Goal: Check status: Check status

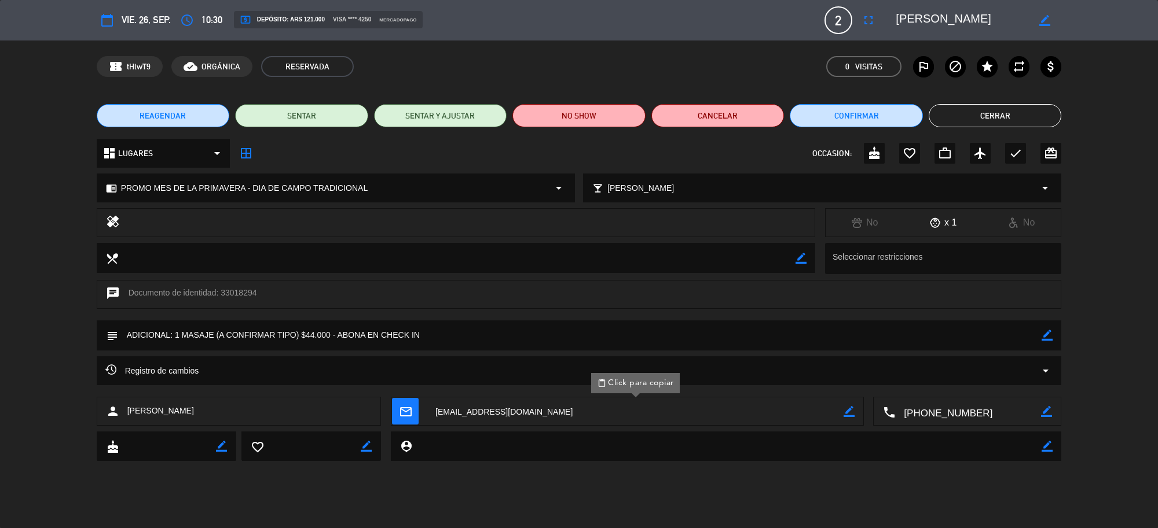
click at [942, 113] on button "Cerrar" at bounding box center [994, 115] width 133 height 23
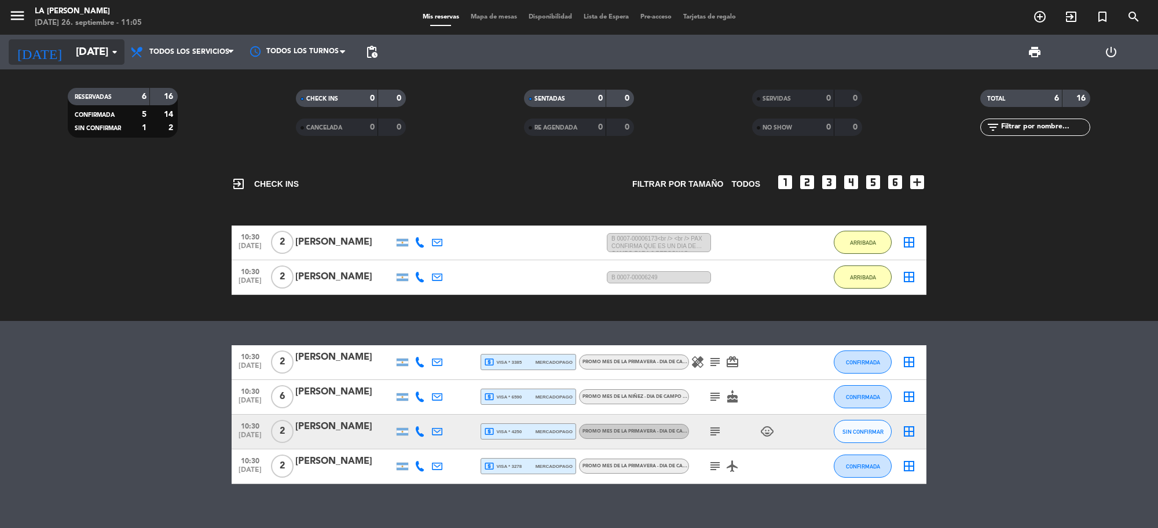
click at [103, 45] on input "[DATE]" at bounding box center [138, 52] width 137 height 24
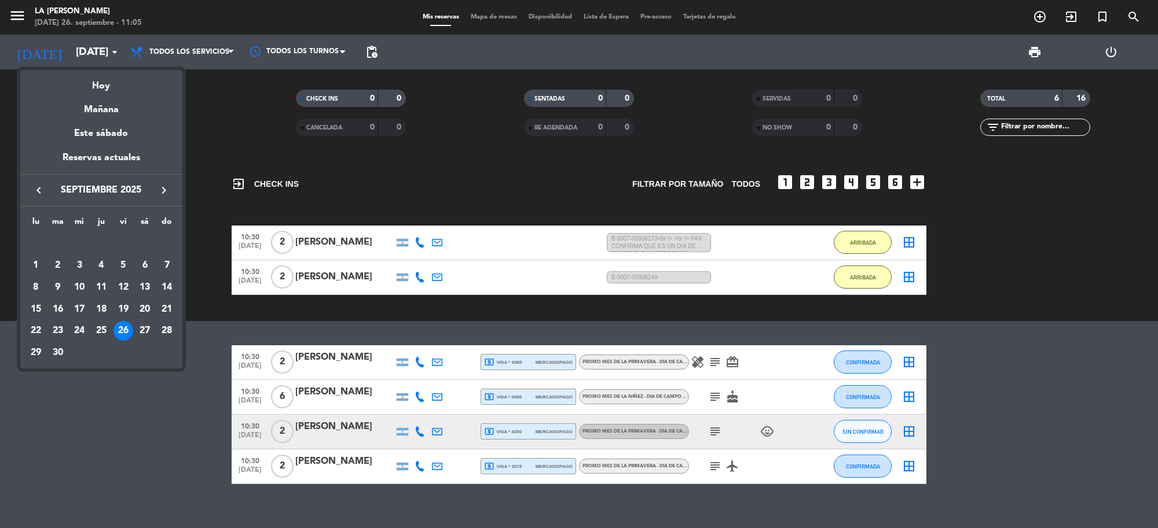
click at [157, 184] on icon "keyboard_arrow_right" at bounding box center [164, 190] width 14 height 14
click at [83, 265] on div "1" at bounding box center [79, 266] width 20 height 20
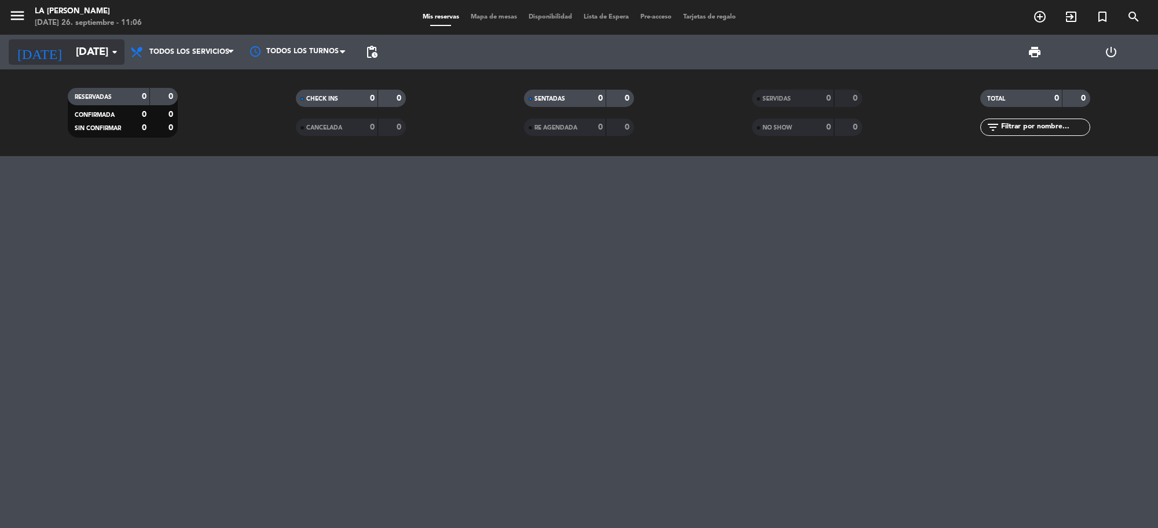
click at [71, 43] on input "[DATE]" at bounding box center [138, 52] width 137 height 24
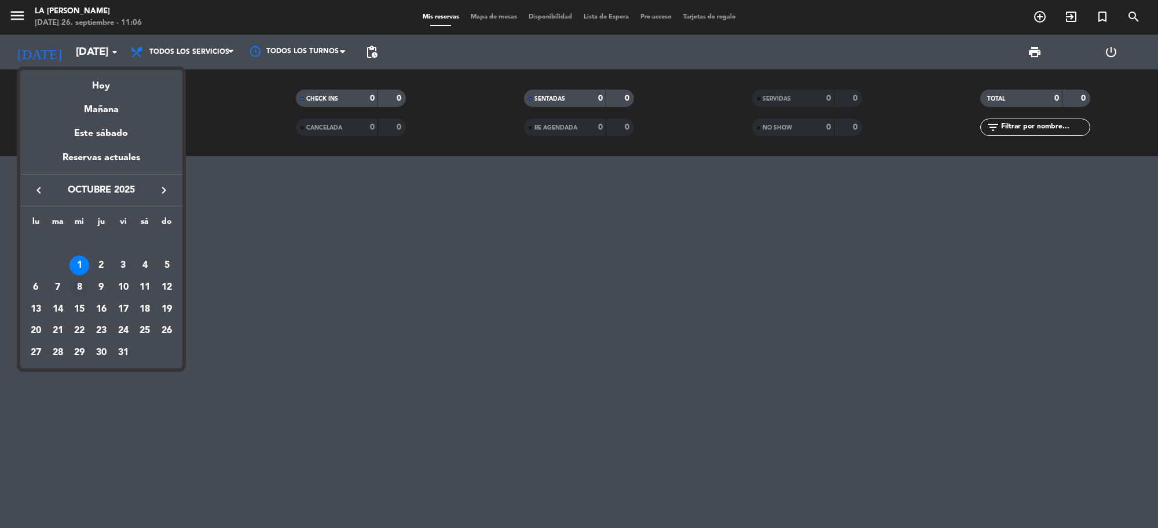
click at [75, 284] on div "8" at bounding box center [79, 288] width 20 height 20
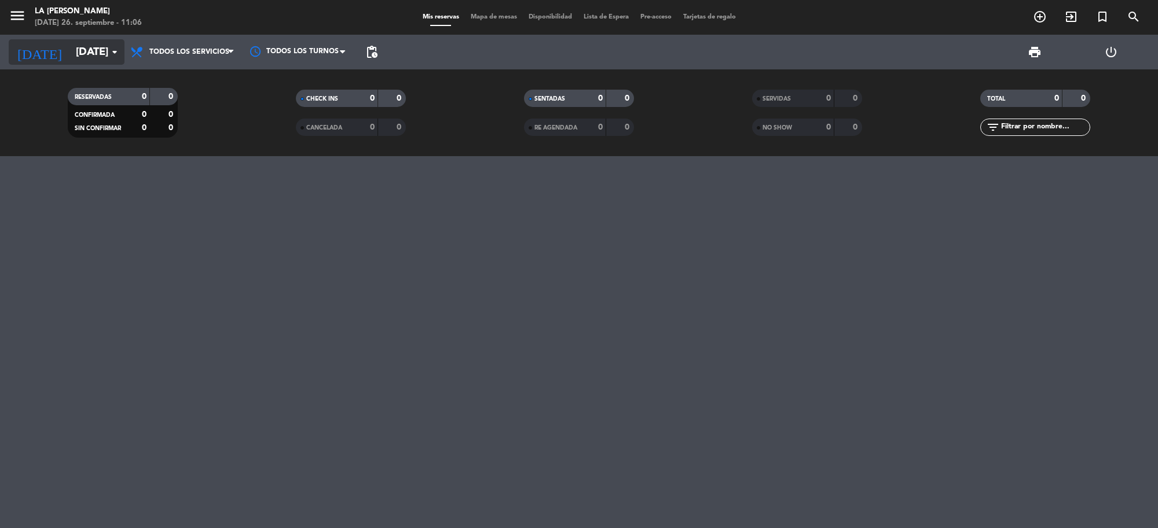
click at [85, 56] on input "[DATE]" at bounding box center [138, 52] width 137 height 24
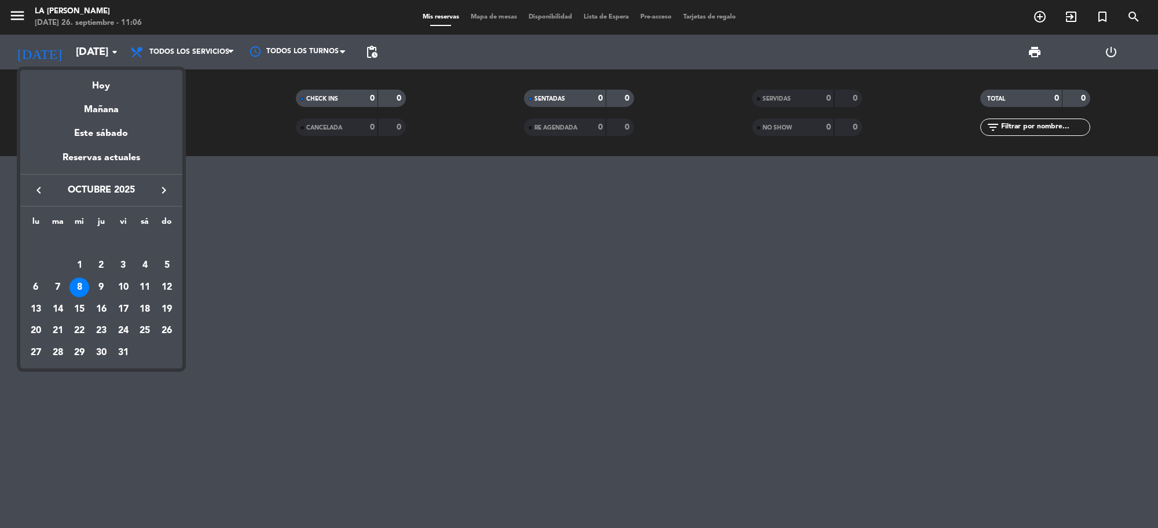
click at [41, 308] on div "13" at bounding box center [36, 310] width 20 height 20
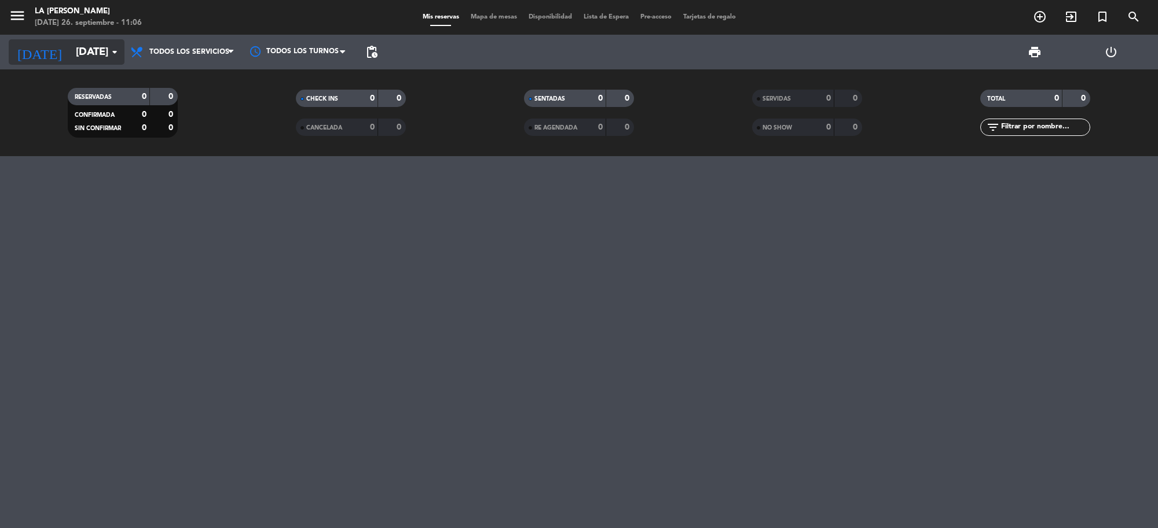
click at [76, 49] on input "[DATE]" at bounding box center [138, 52] width 137 height 24
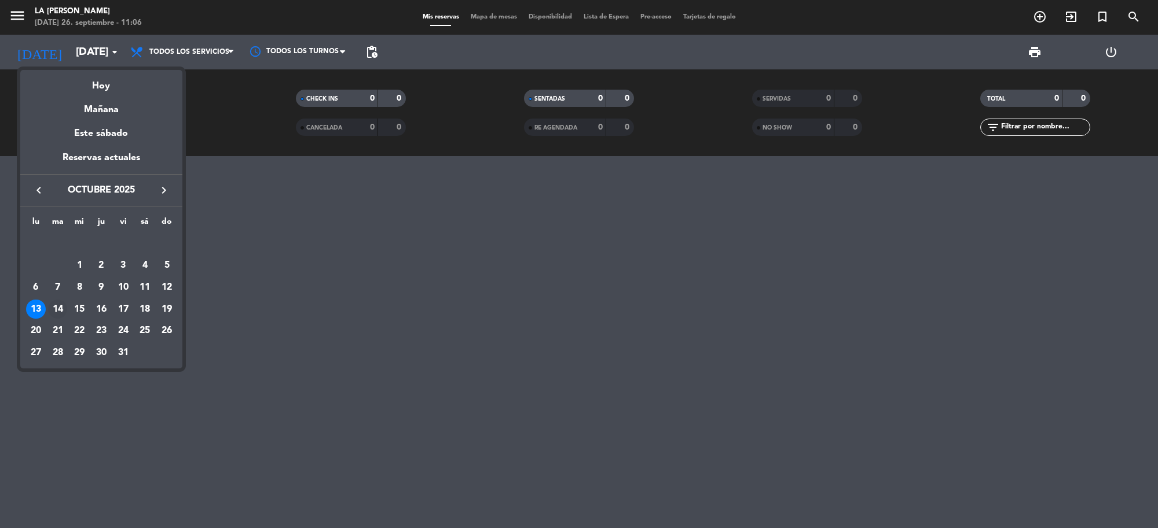
click at [58, 304] on div "14" at bounding box center [58, 310] width 20 height 20
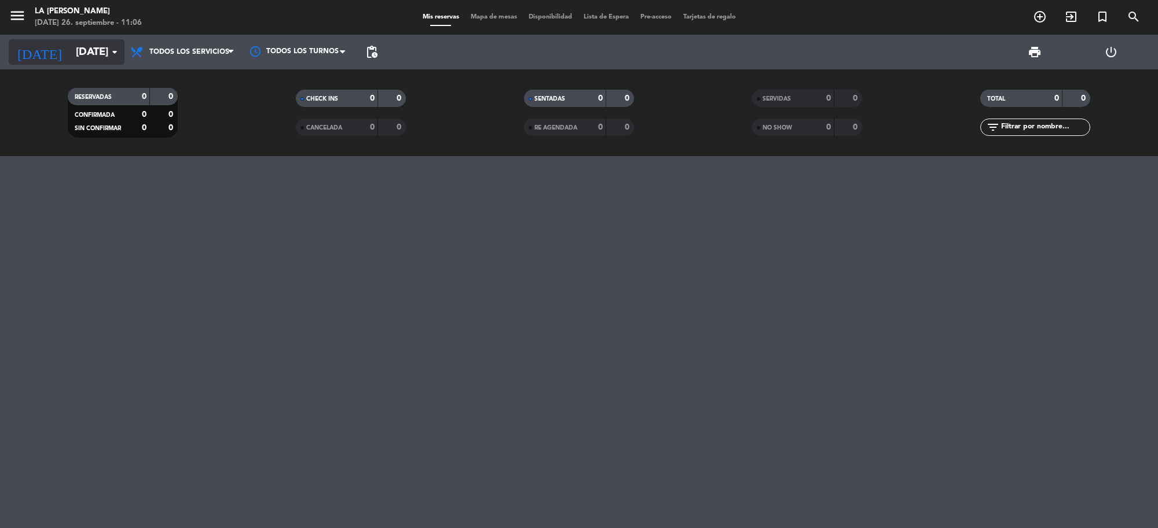
click at [101, 50] on input "[DATE]" at bounding box center [138, 52] width 137 height 24
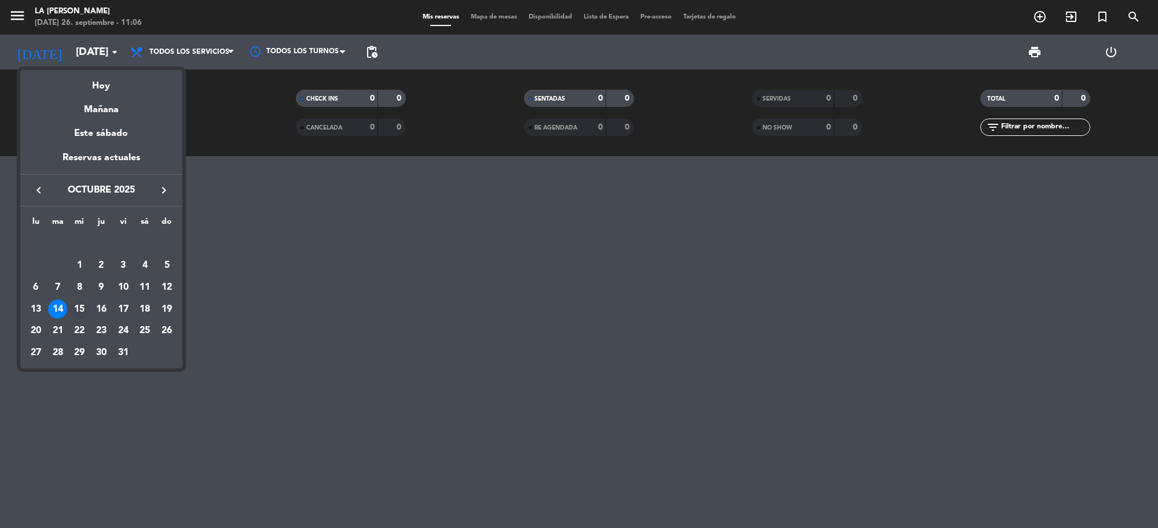
click at [83, 304] on div "15" at bounding box center [79, 310] width 20 height 20
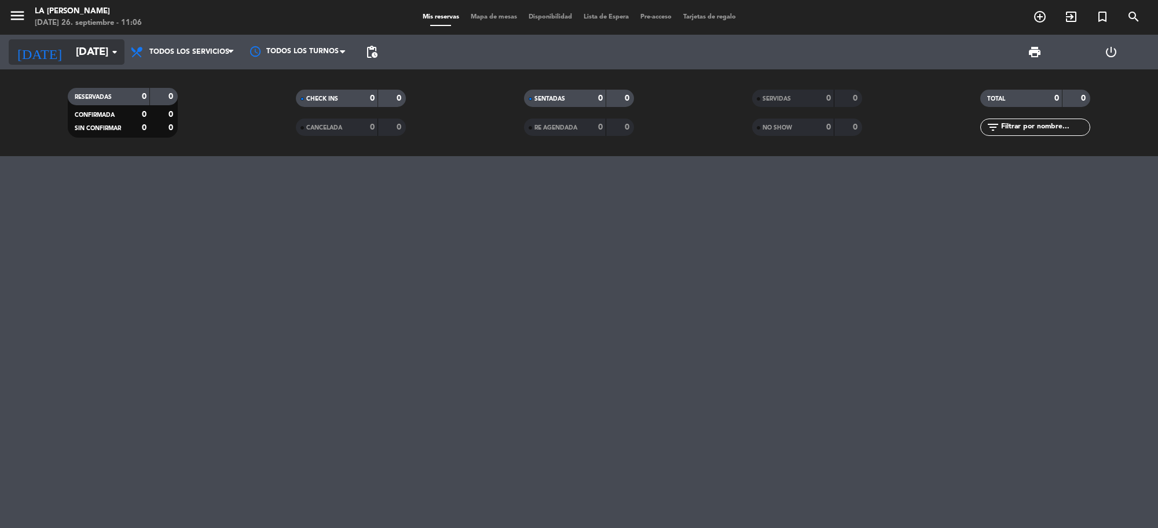
click at [74, 51] on input "[DATE]" at bounding box center [138, 52] width 137 height 24
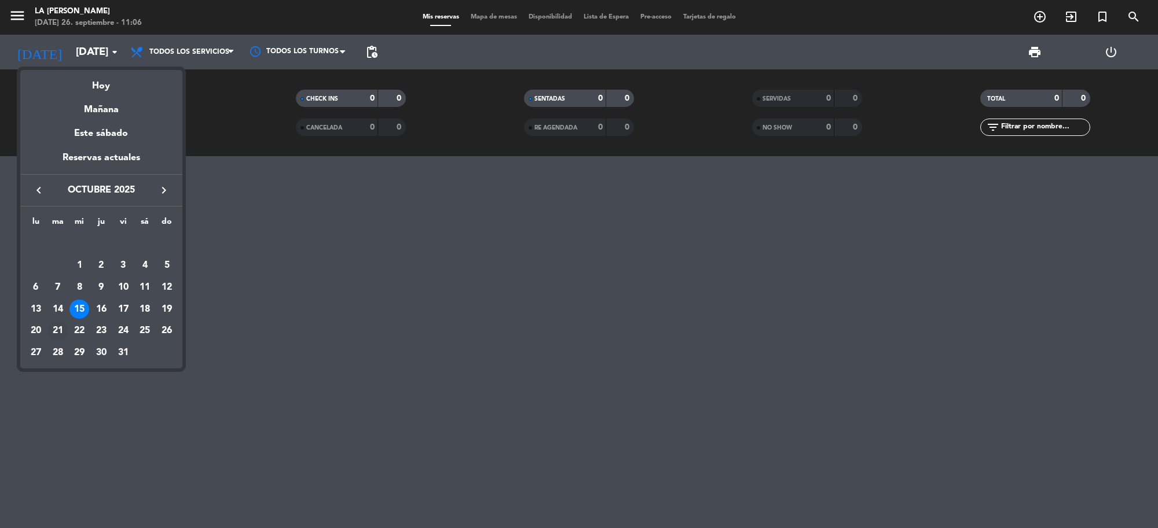
click at [51, 329] on div "21" at bounding box center [58, 331] width 20 height 20
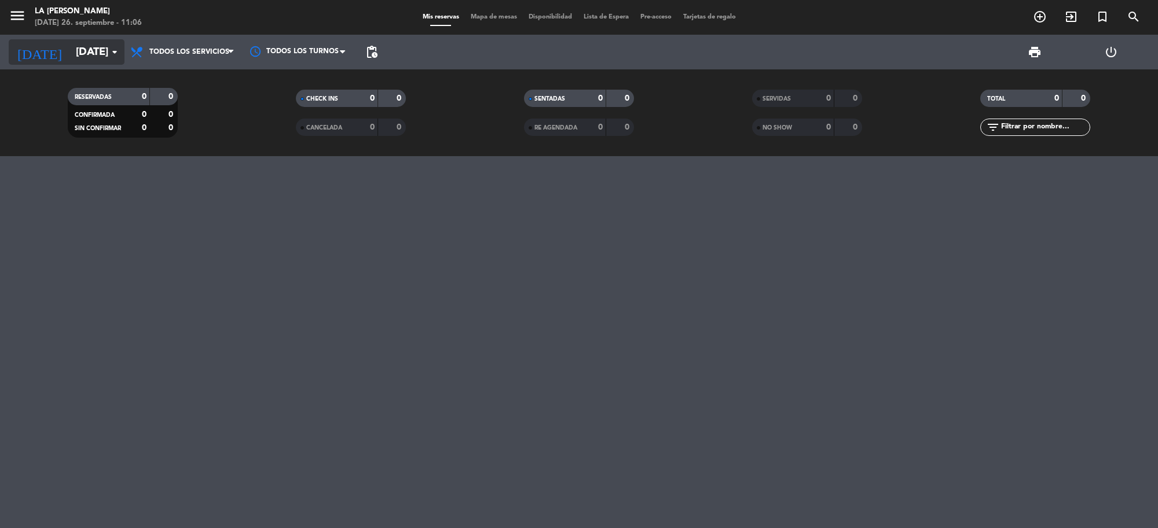
click at [89, 58] on input "[DATE]" at bounding box center [138, 52] width 137 height 24
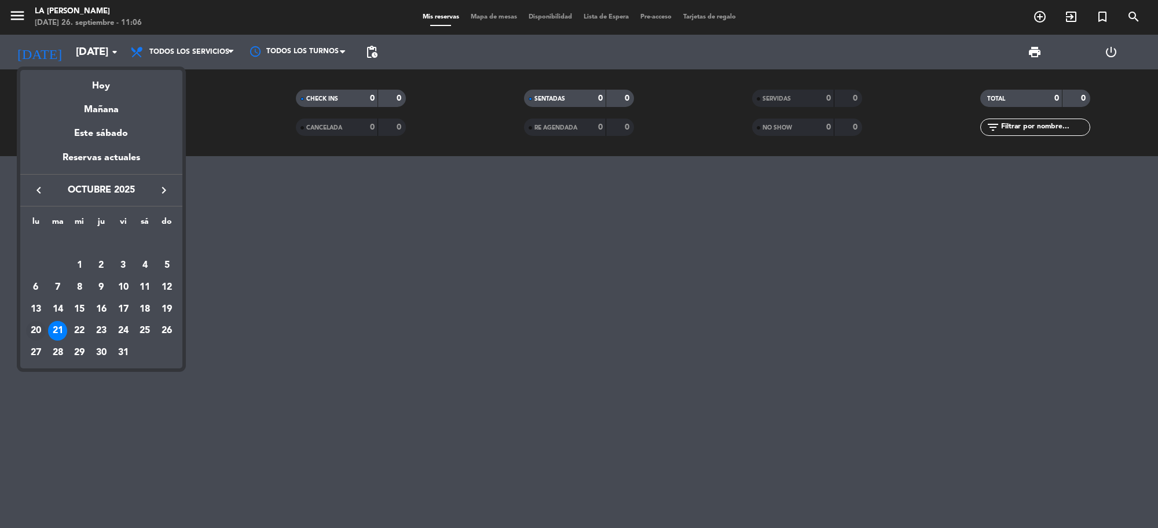
click at [35, 328] on div "20" at bounding box center [36, 331] width 20 height 20
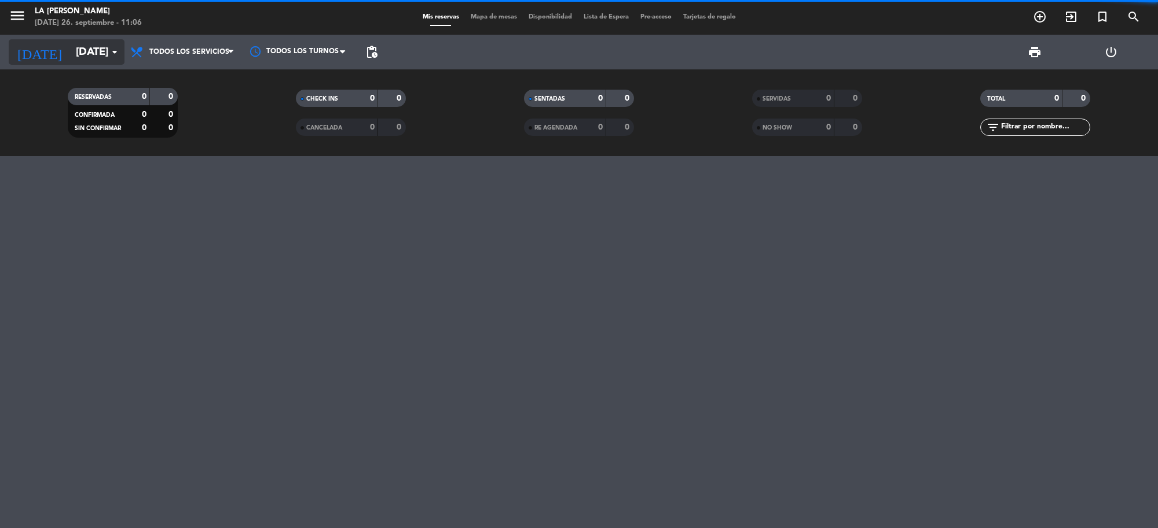
click at [80, 54] on input "[DATE]" at bounding box center [138, 52] width 137 height 24
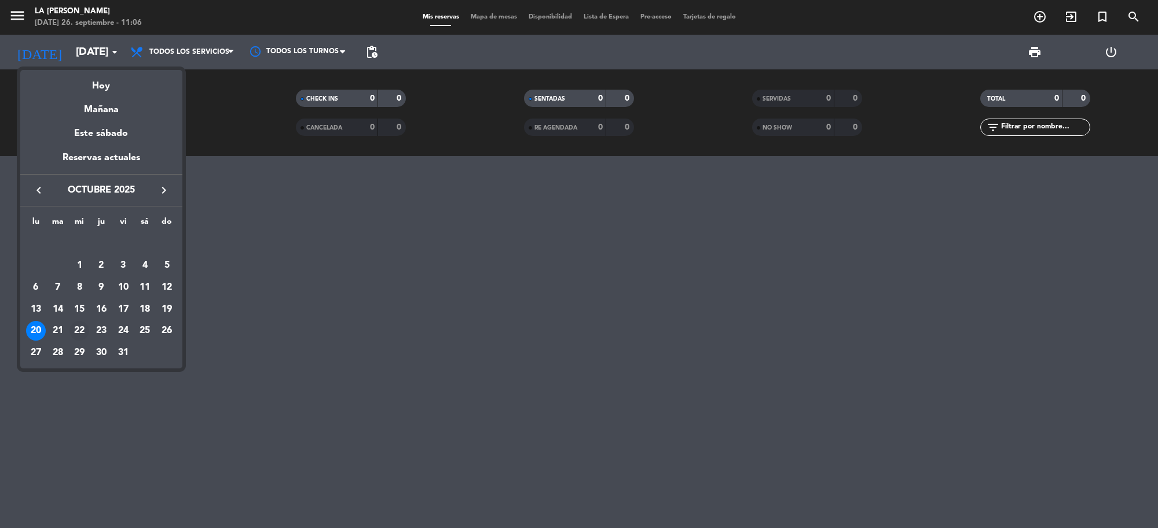
click at [79, 327] on div "22" at bounding box center [79, 331] width 20 height 20
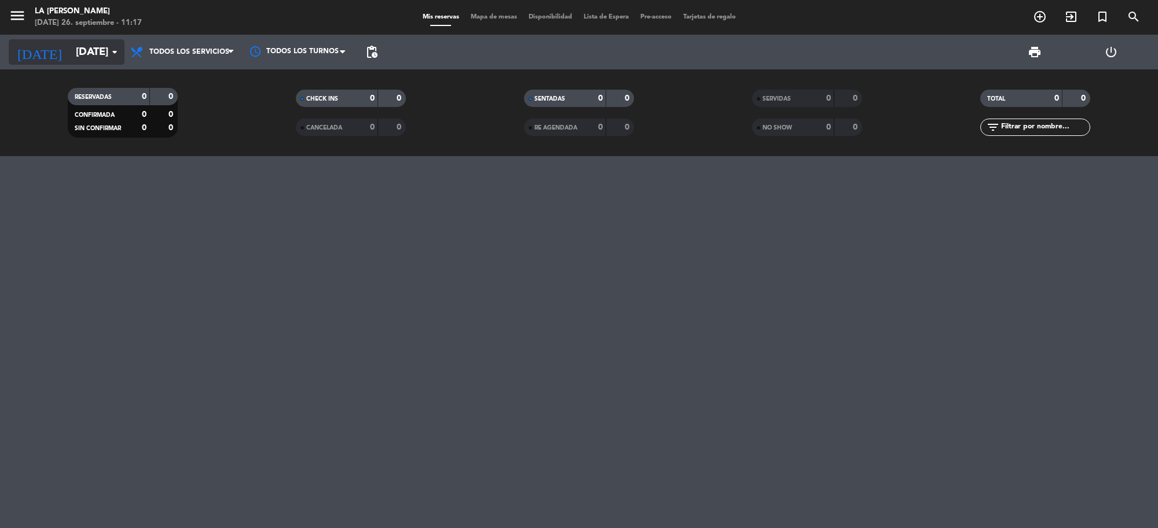
click at [87, 53] on input "[DATE]" at bounding box center [138, 52] width 137 height 24
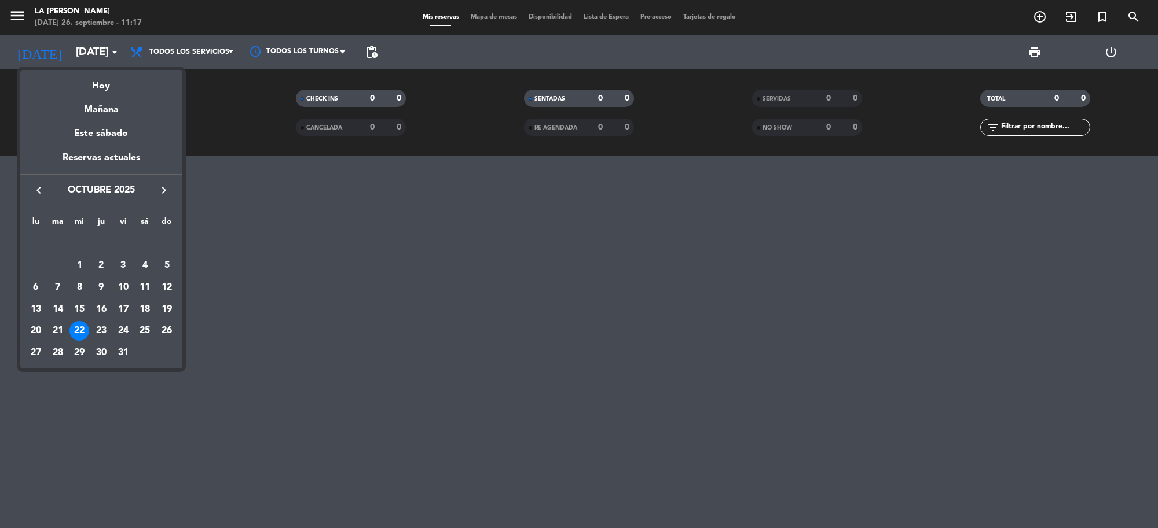
click at [36, 186] on icon "keyboard_arrow_left" at bounding box center [39, 190] width 14 height 14
click at [145, 327] on div "27" at bounding box center [145, 331] width 20 height 20
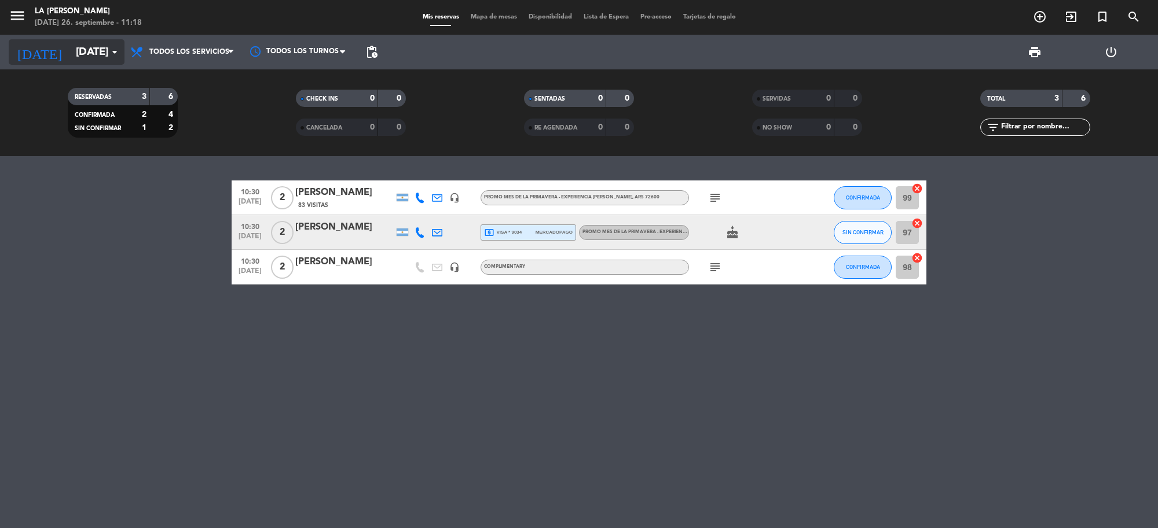
click at [100, 47] on input "[DATE]" at bounding box center [138, 52] width 137 height 24
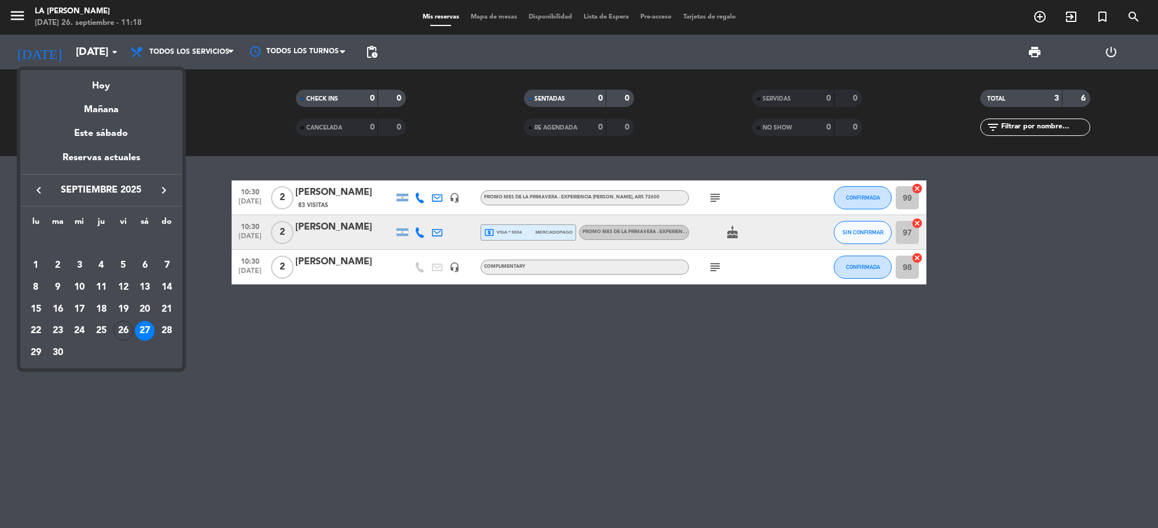
click at [162, 189] on icon "keyboard_arrow_right" at bounding box center [164, 190] width 14 height 14
click at [161, 310] on div "23" at bounding box center [167, 310] width 20 height 20
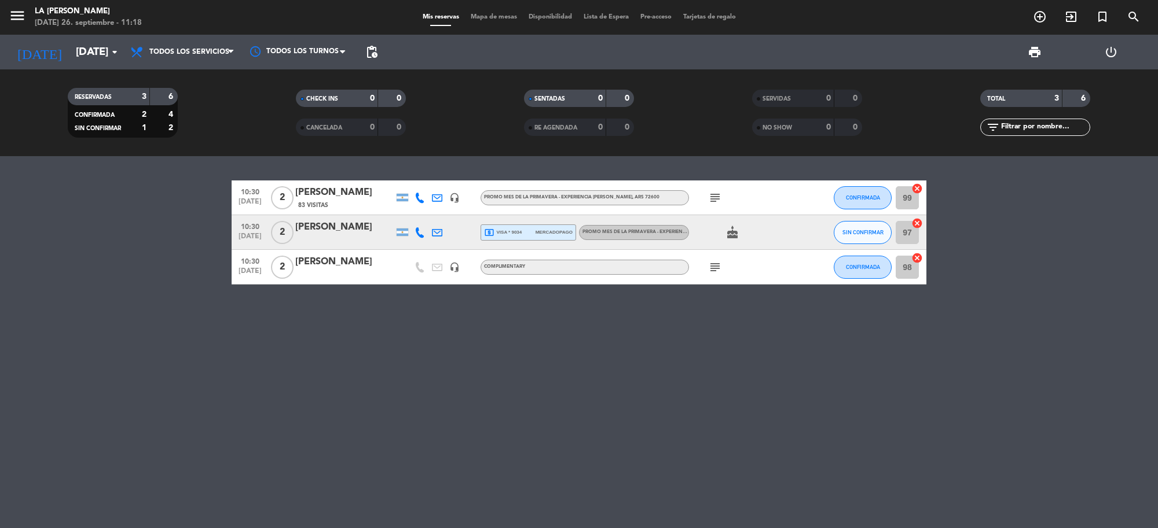
type input "[DATE]"
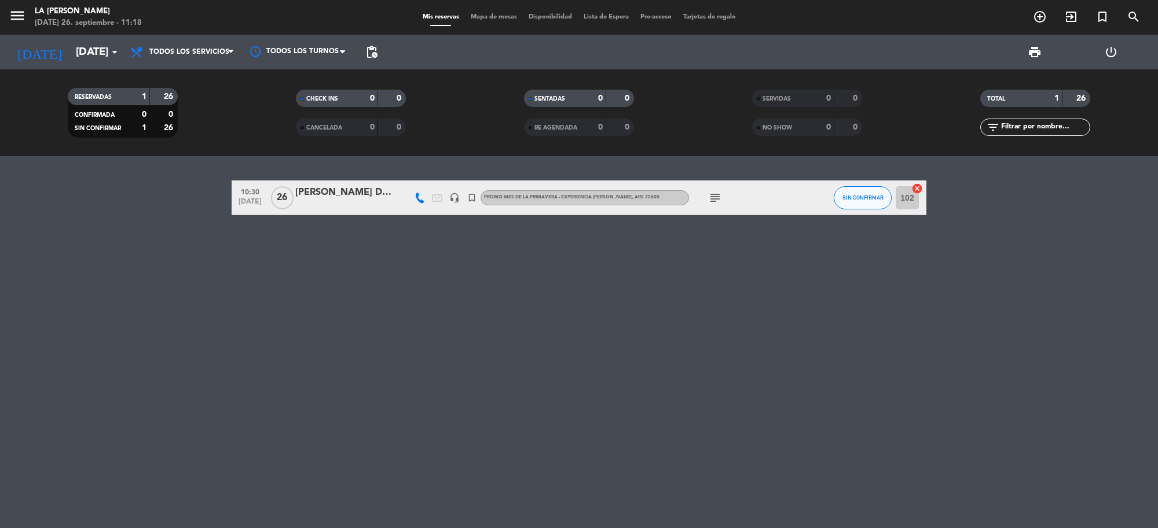
click at [292, 200] on span "26" at bounding box center [282, 197] width 23 height 23
click at [334, 197] on div "[PERSON_NAME] DI [PERSON_NAME]" at bounding box center [344, 192] width 98 height 15
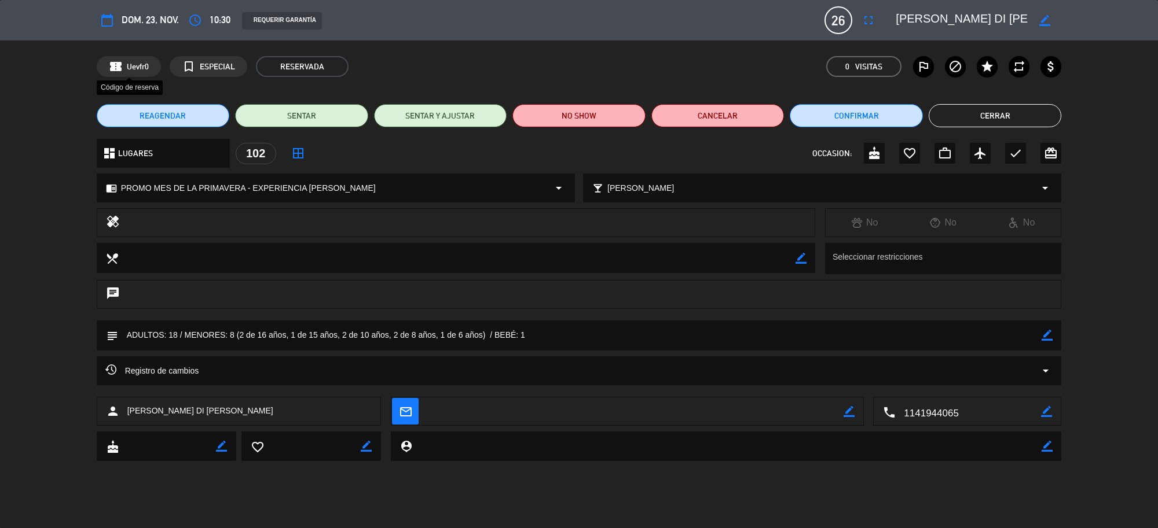
drag, startPoint x: 153, startPoint y: 68, endPoint x: 142, endPoint y: 65, distance: 11.2
click at [142, 65] on div "confirmation_number Uevfr0" at bounding box center [129, 66] width 64 height 21
click at [968, 113] on button "Cerrar" at bounding box center [994, 115] width 133 height 23
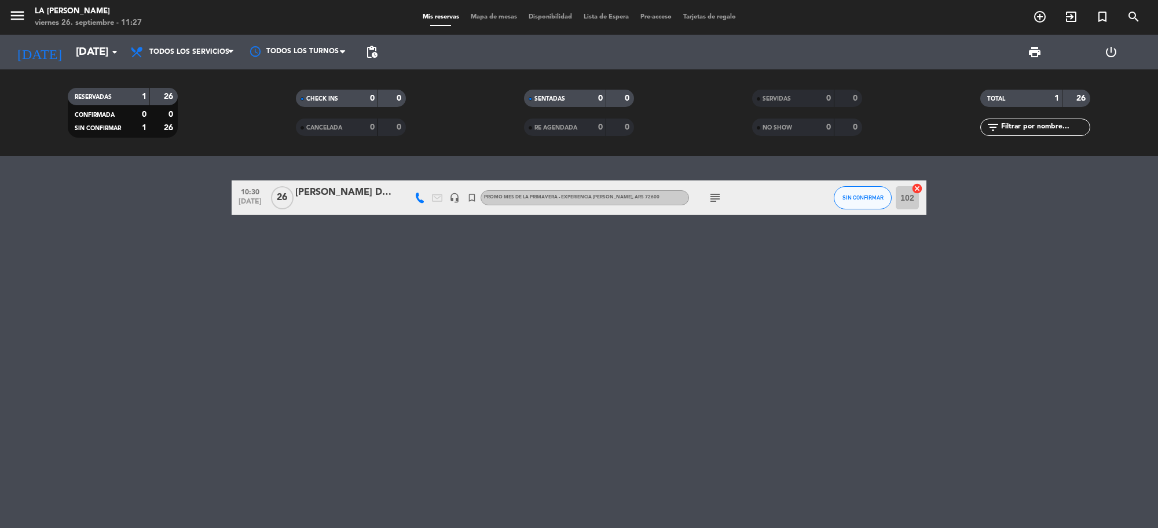
click at [354, 199] on div "[PERSON_NAME] DI [PERSON_NAME]" at bounding box center [344, 192] width 98 height 15
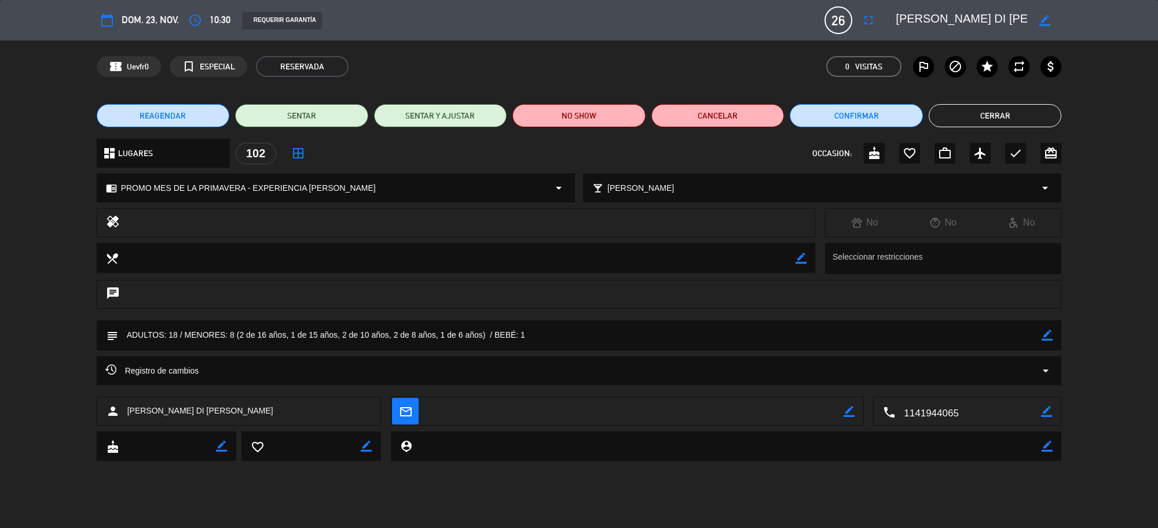
click at [971, 111] on button "Cerrar" at bounding box center [994, 115] width 133 height 23
